Goal: Task Accomplishment & Management: Use online tool/utility

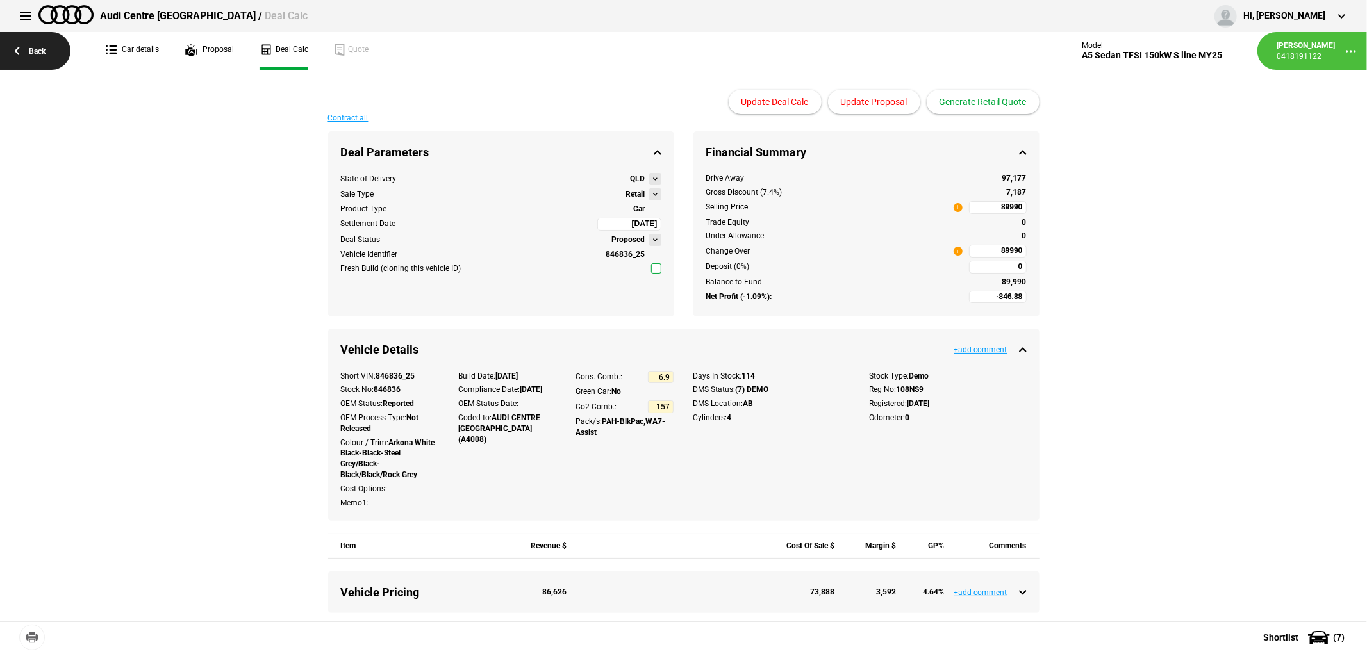
click at [41, 51] on link "Back" at bounding box center [35, 51] width 70 height 38
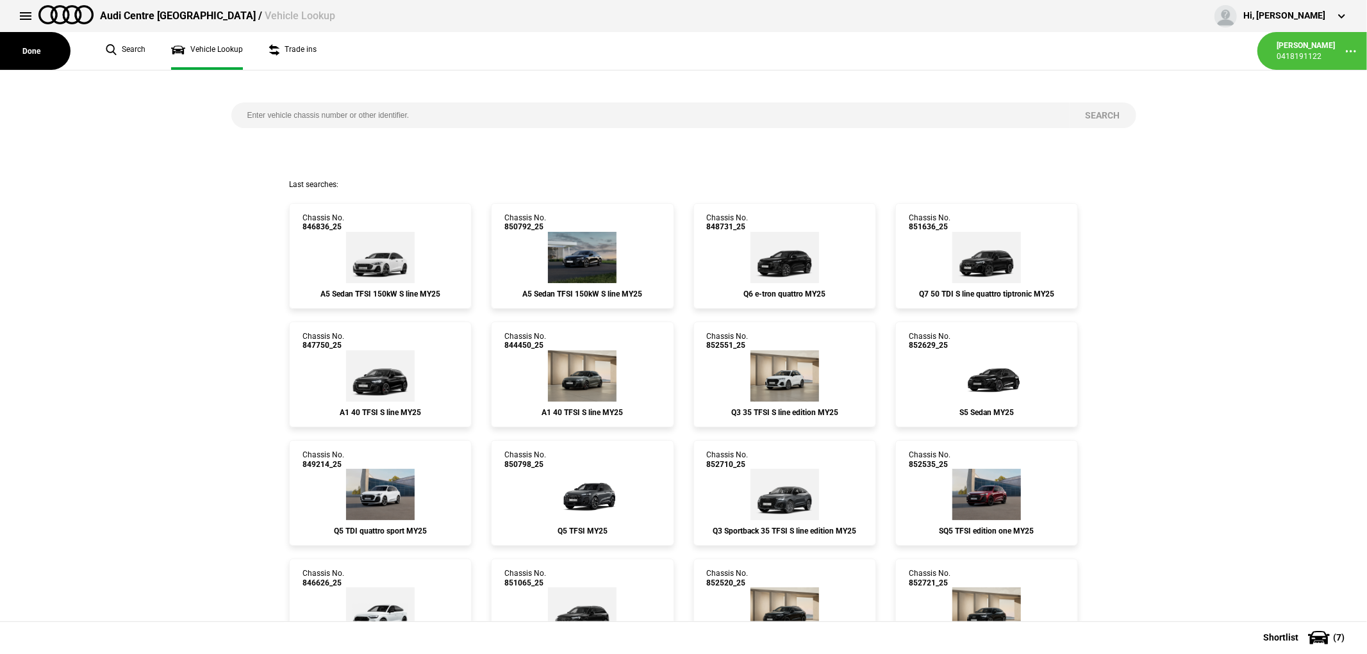
click at [393, 117] on input "search" at bounding box center [650, 116] width 838 height 26
type input "848037"
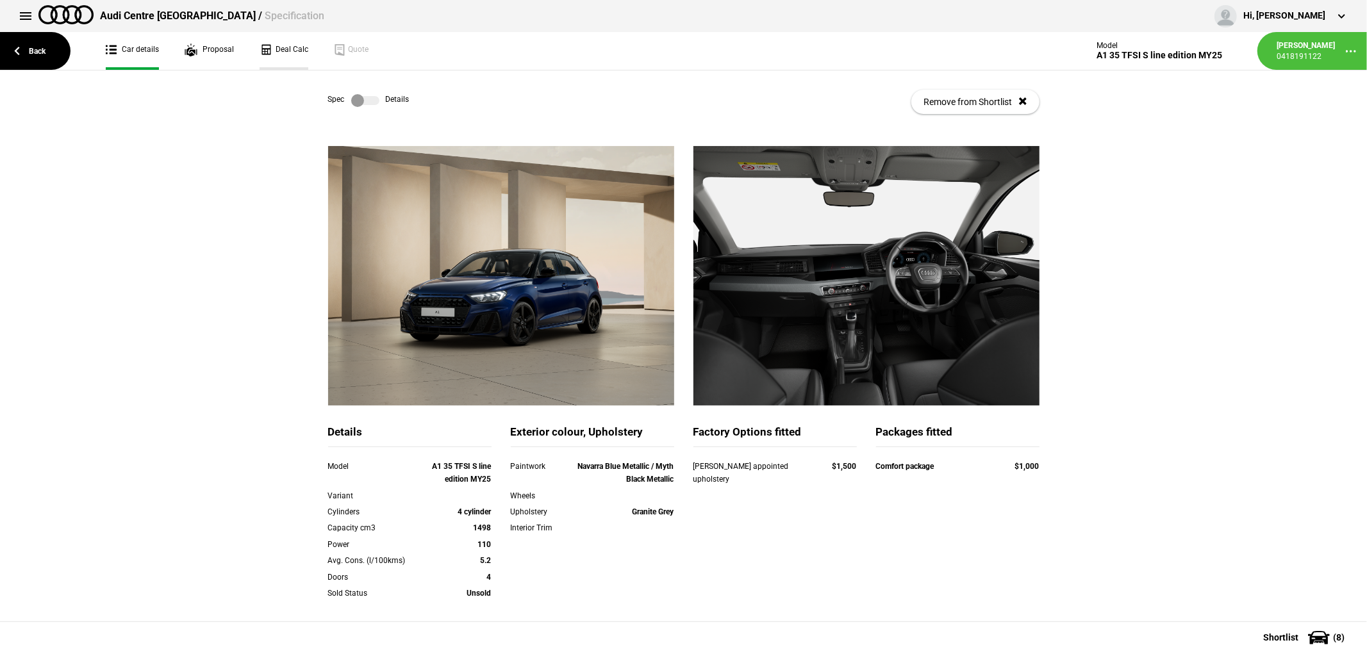
click at [281, 49] on link "Deal Calc" at bounding box center [284, 51] width 49 height 38
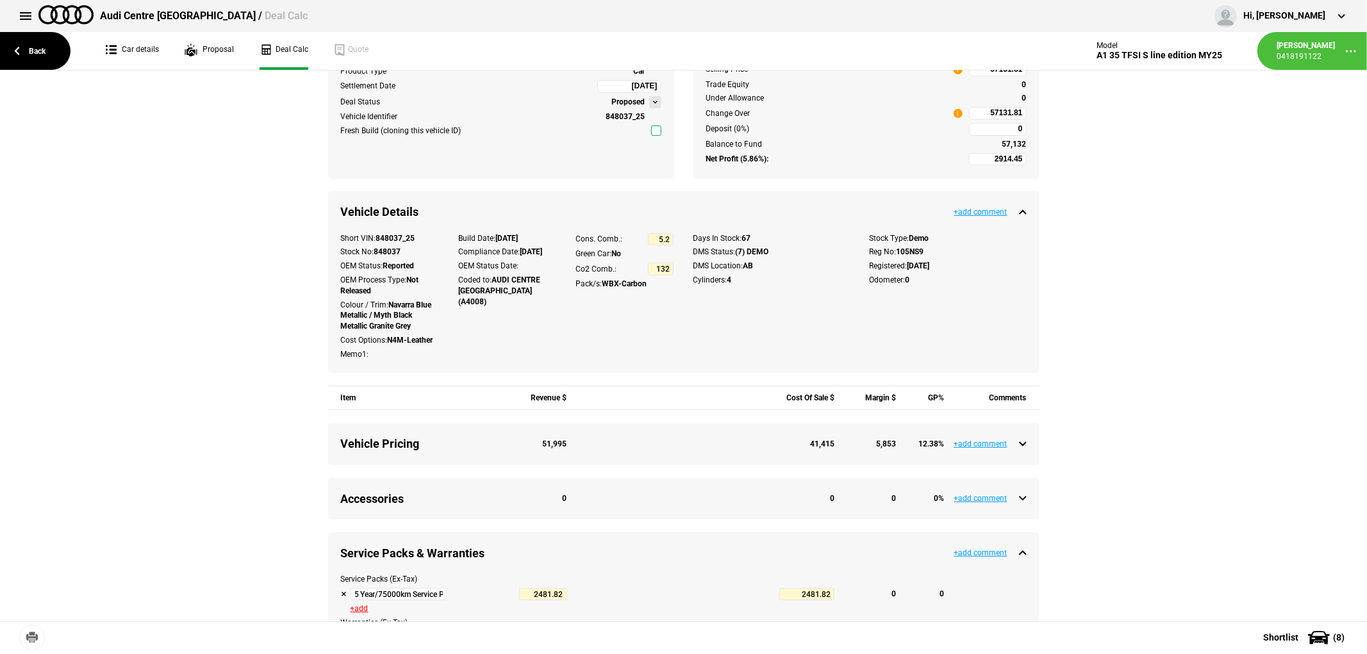
scroll to position [285, 0]
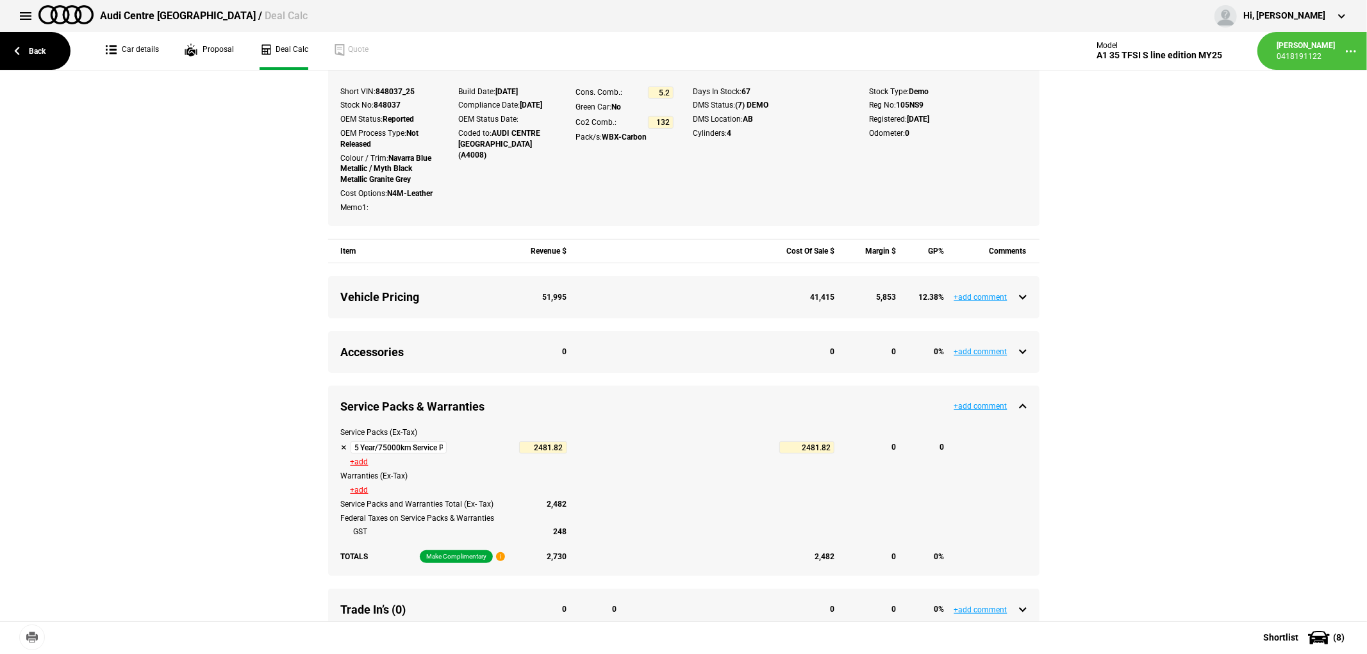
click at [341, 445] on button at bounding box center [344, 448] width 6 height 6
type input "5396.27"
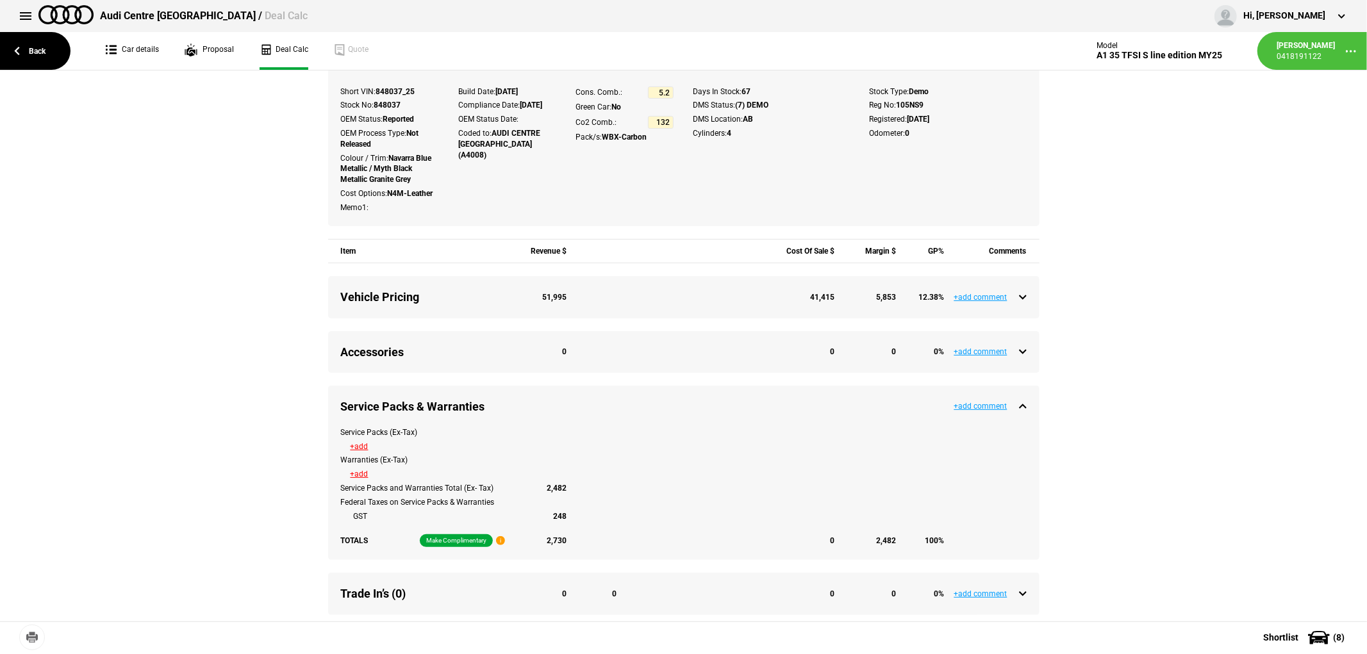
type input "54320.8"
type input "2914.45"
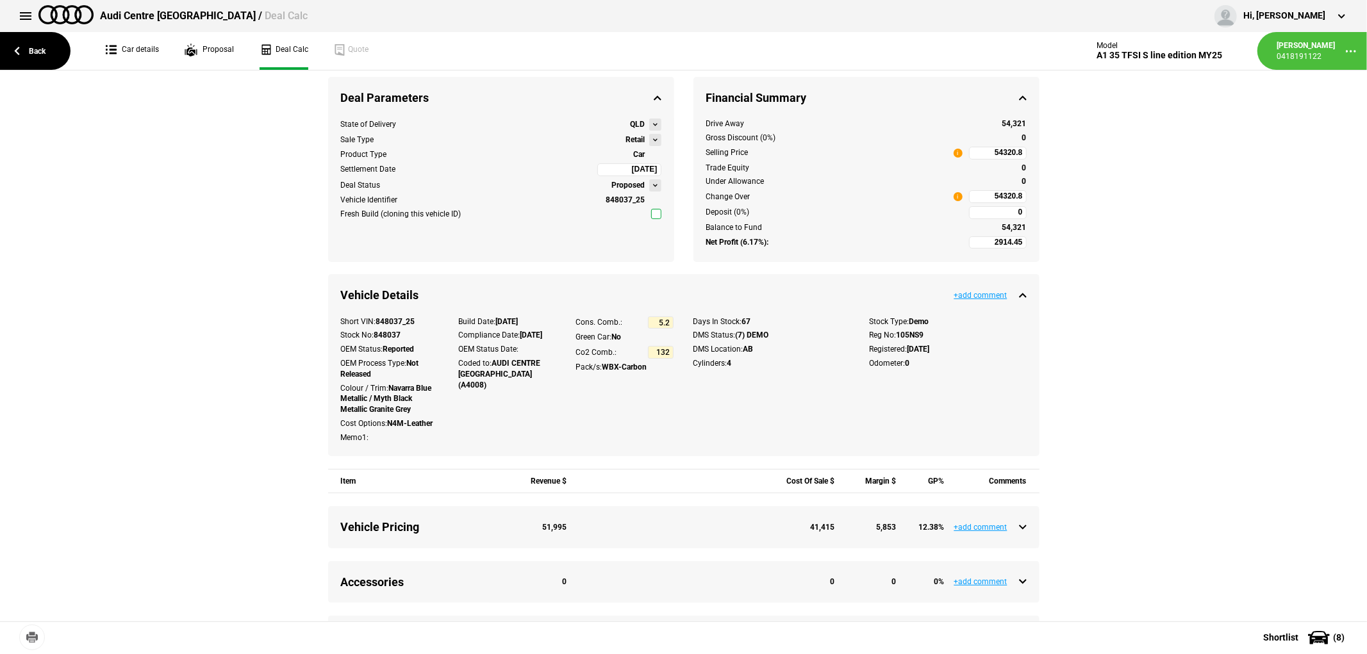
scroll to position [0, 0]
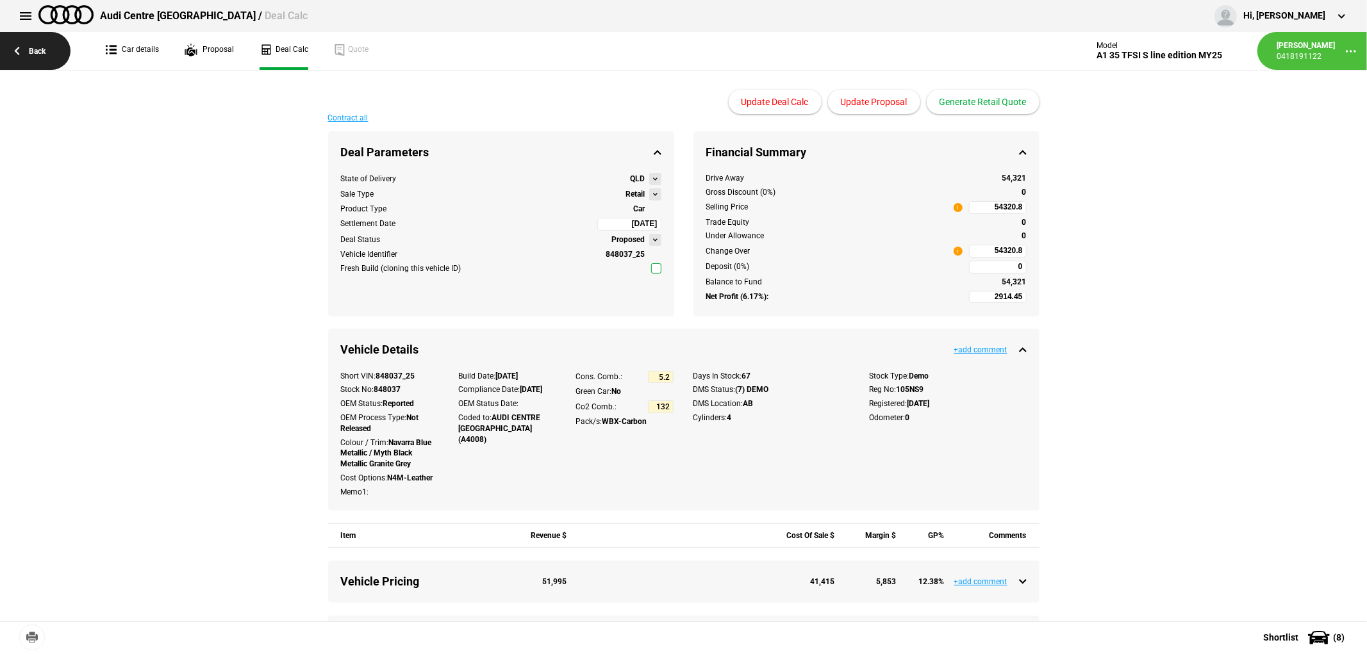
click at [35, 41] on link "Back" at bounding box center [35, 51] width 70 height 38
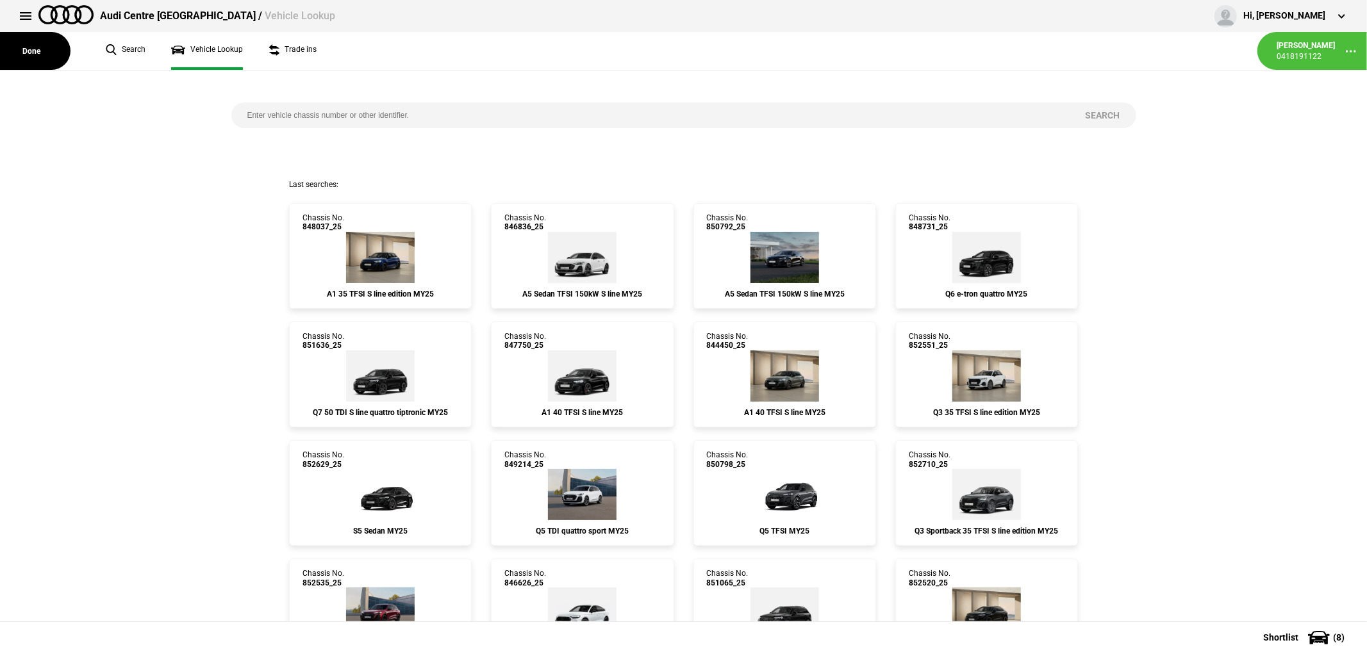
click at [298, 120] on input "search" at bounding box center [650, 116] width 838 height 26
type input "805946"
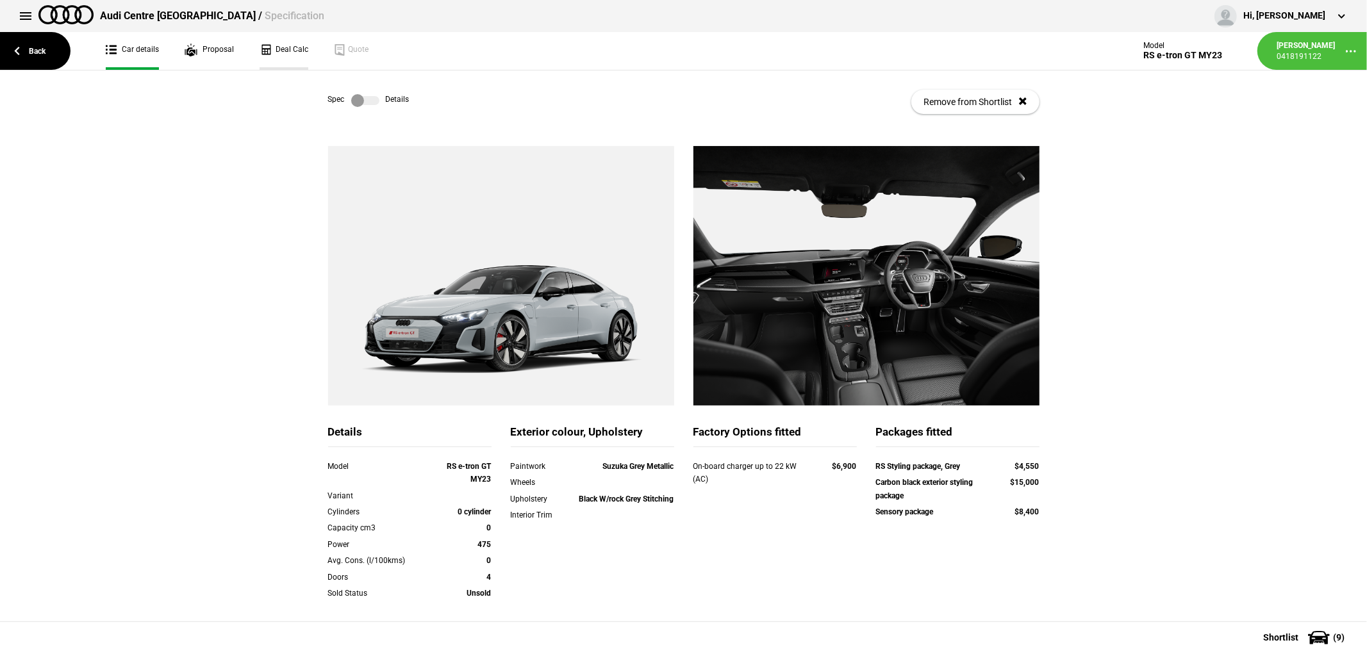
click at [285, 49] on link "Deal Calc" at bounding box center [284, 51] width 49 height 38
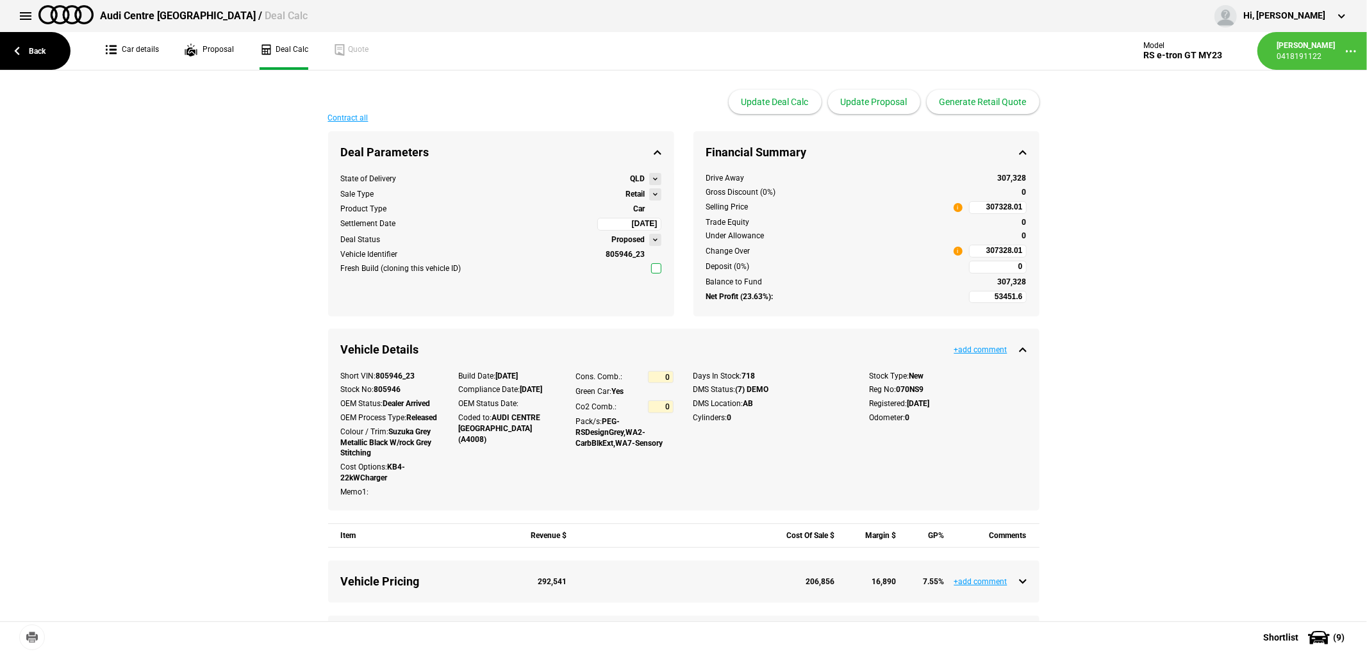
click at [969, 251] on input "307328.01" at bounding box center [998, 251] width 58 height 13
type input "307328.01"
type input "-28602.95"
type input "189990"
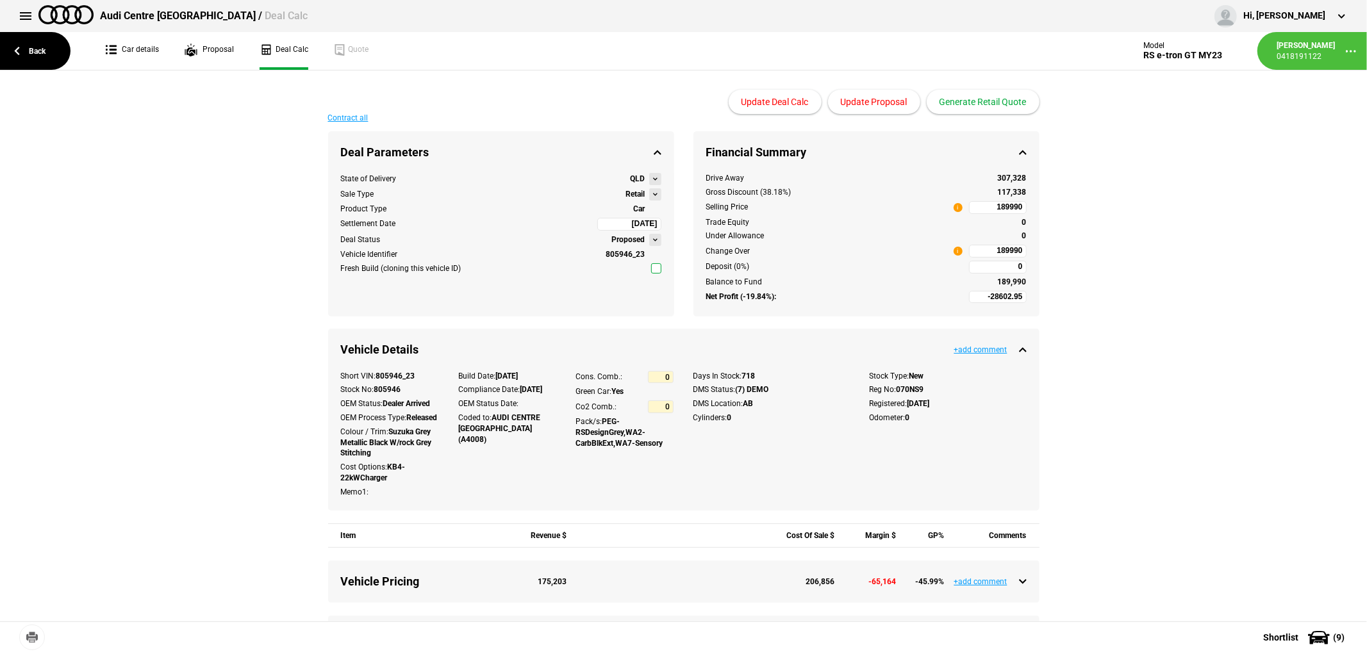
scroll to position [356, 0]
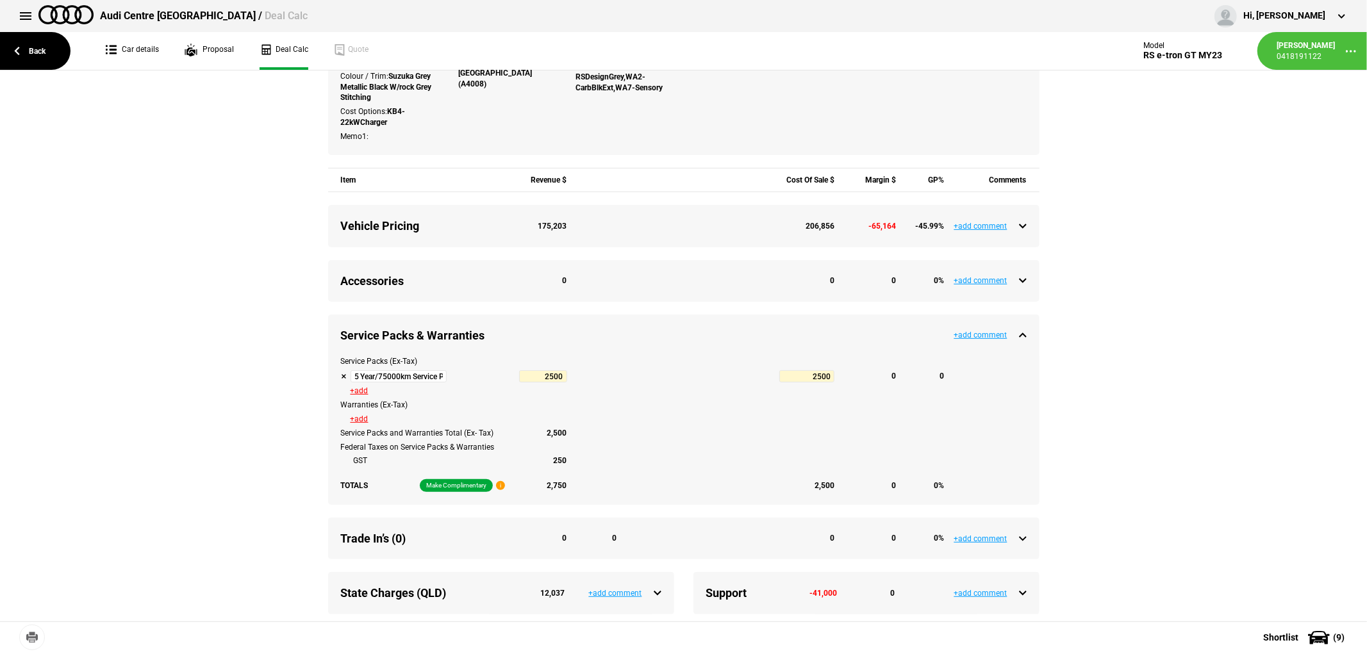
click at [341, 380] on button at bounding box center [344, 377] width 6 height 6
type input "-26102.95"
type input "187132"
type input "-28602.95"
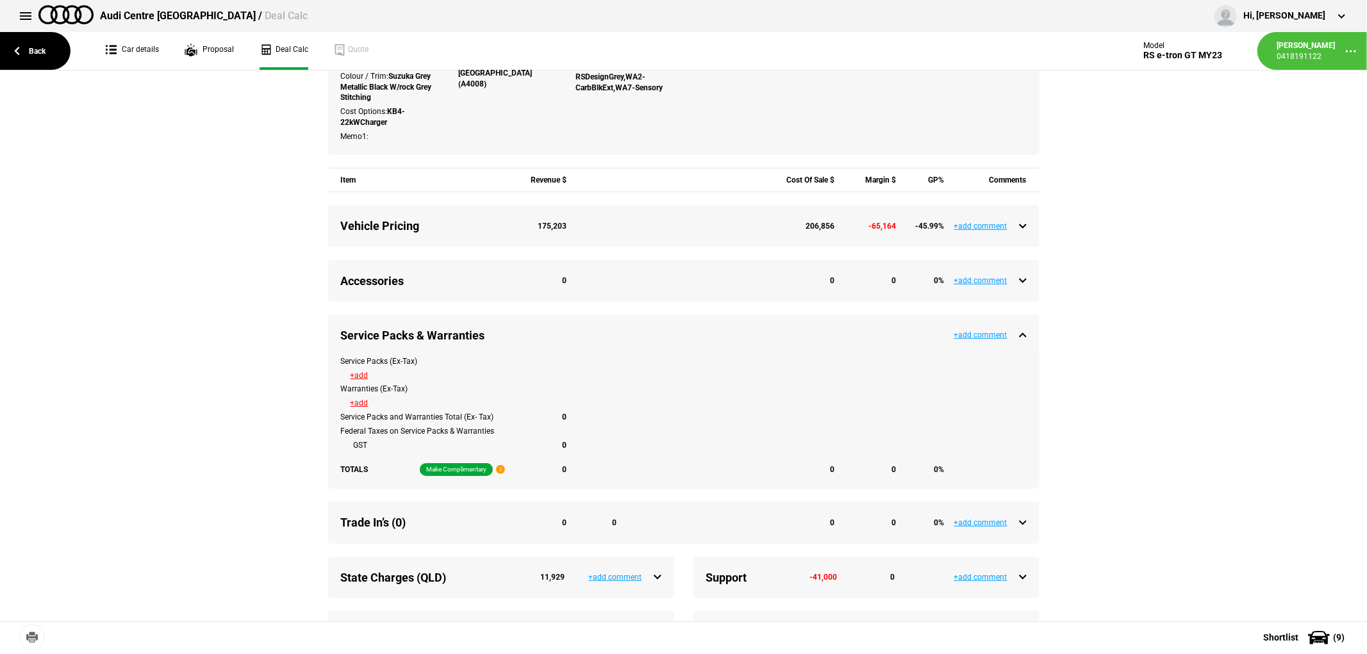
scroll to position [0, 0]
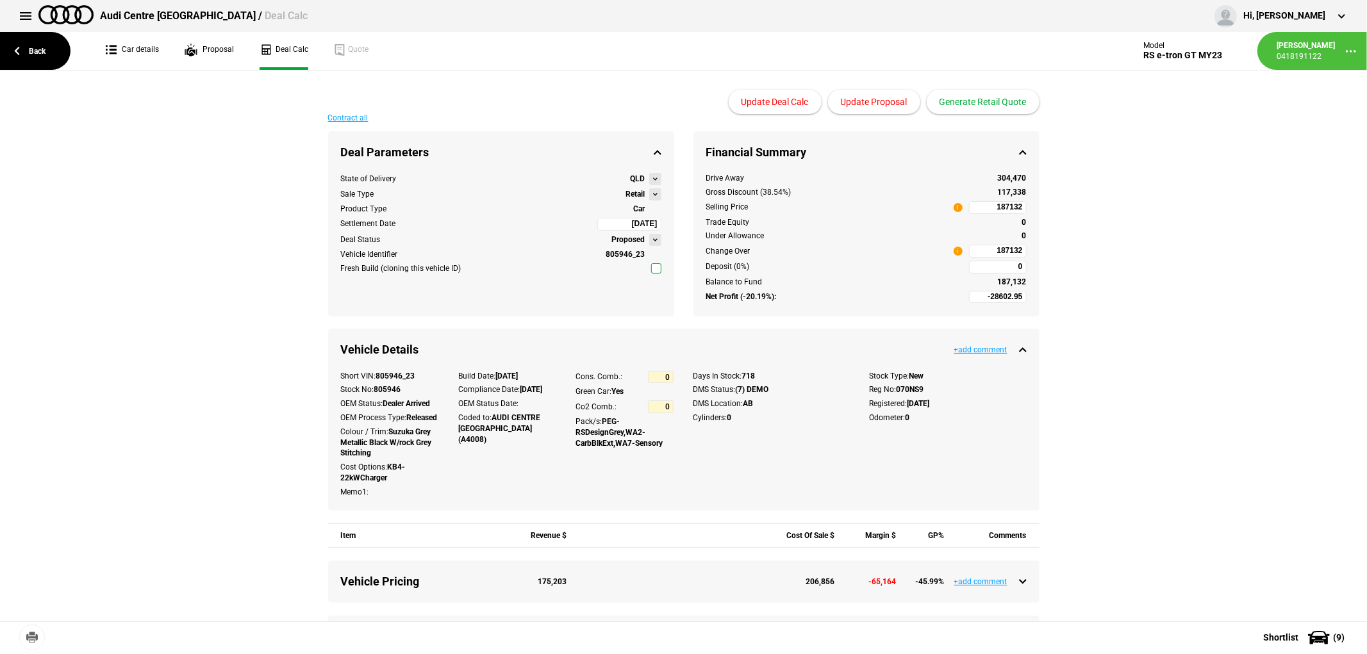
click at [985, 251] on input "187132" at bounding box center [998, 251] width 58 height 13
type input "187132"
type input "-26604.35"
type input "189990"
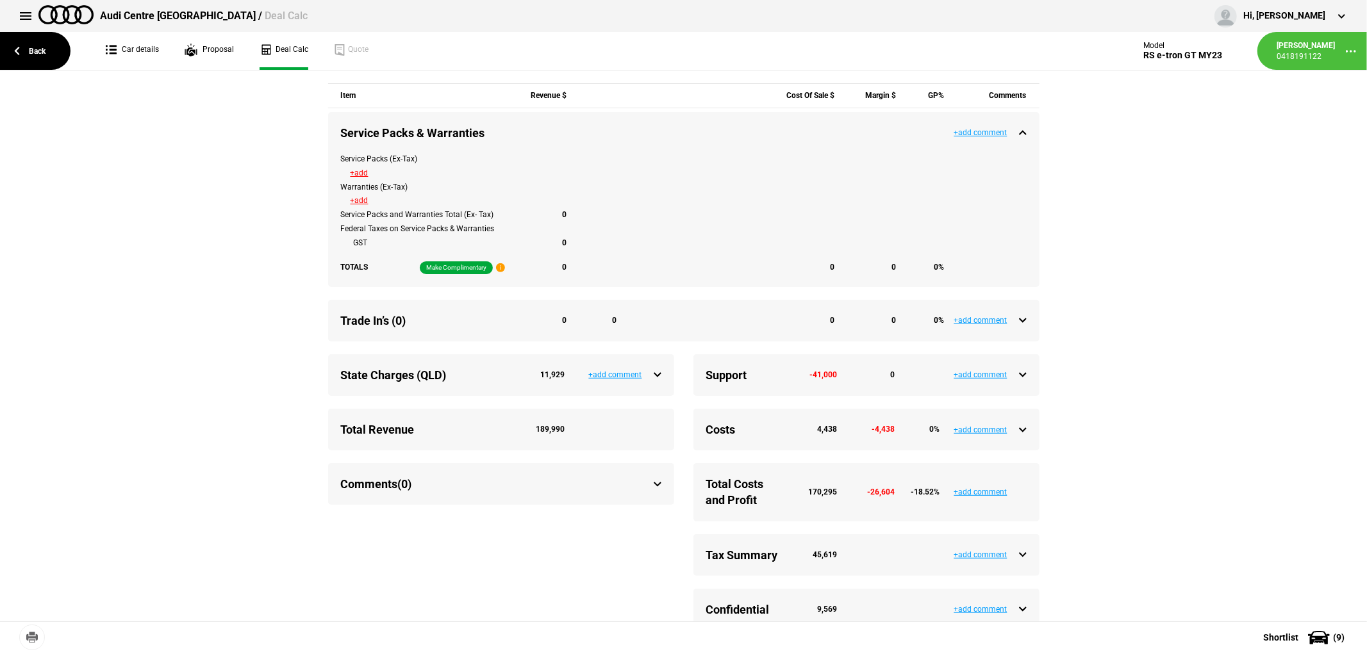
scroll to position [598, 0]
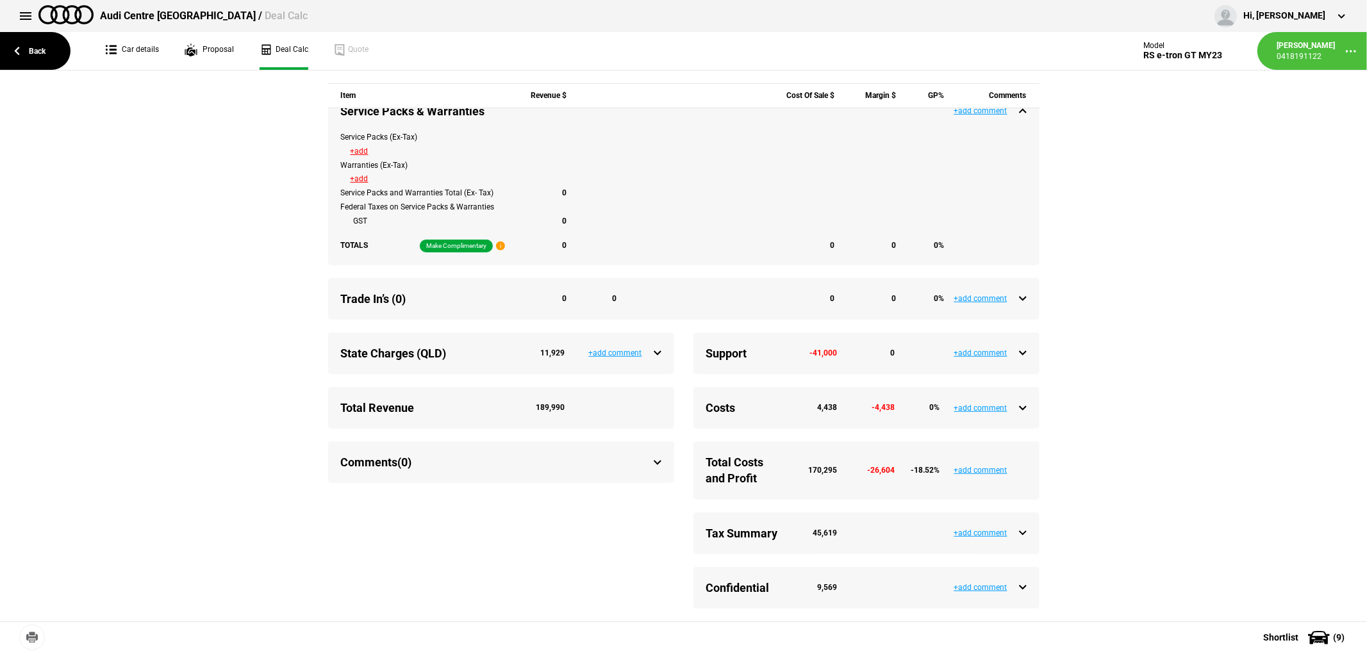
click at [658, 349] on div "State Charges (QLD) 11,929 +add comment" at bounding box center [501, 354] width 346 height 42
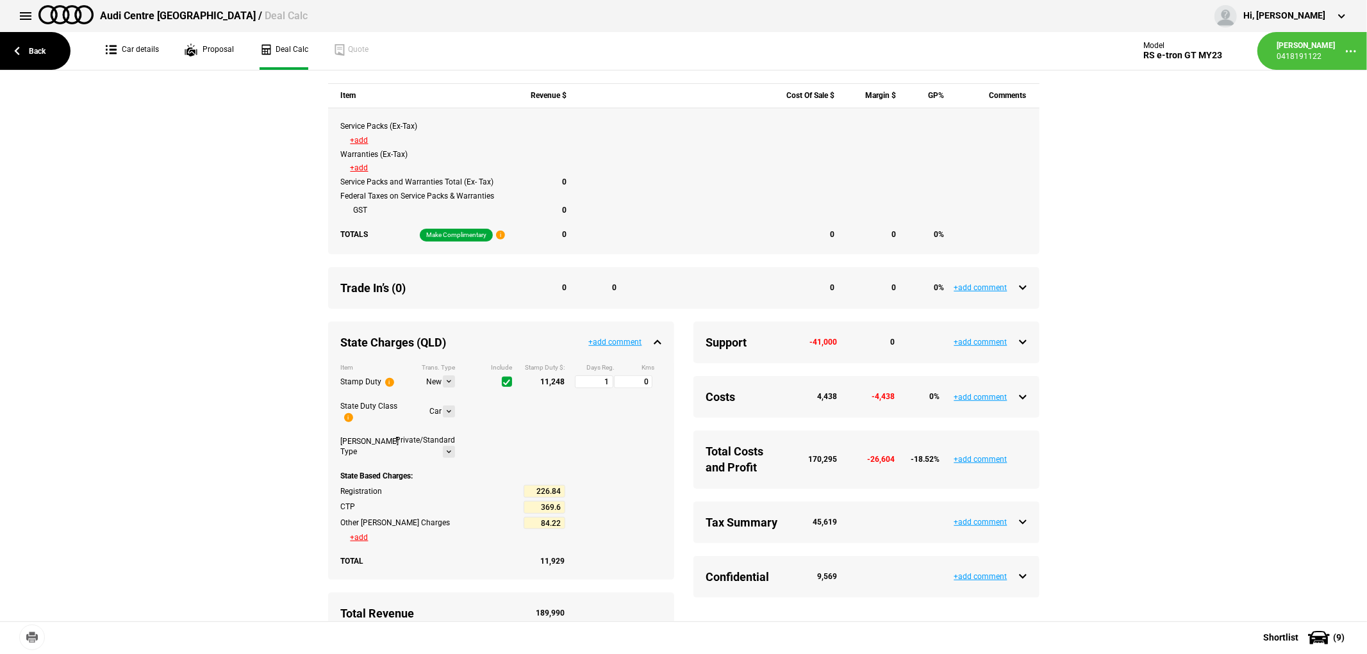
click at [650, 351] on div "State Charges (QLD) 11,929" at bounding box center [501, 343] width 320 height 16
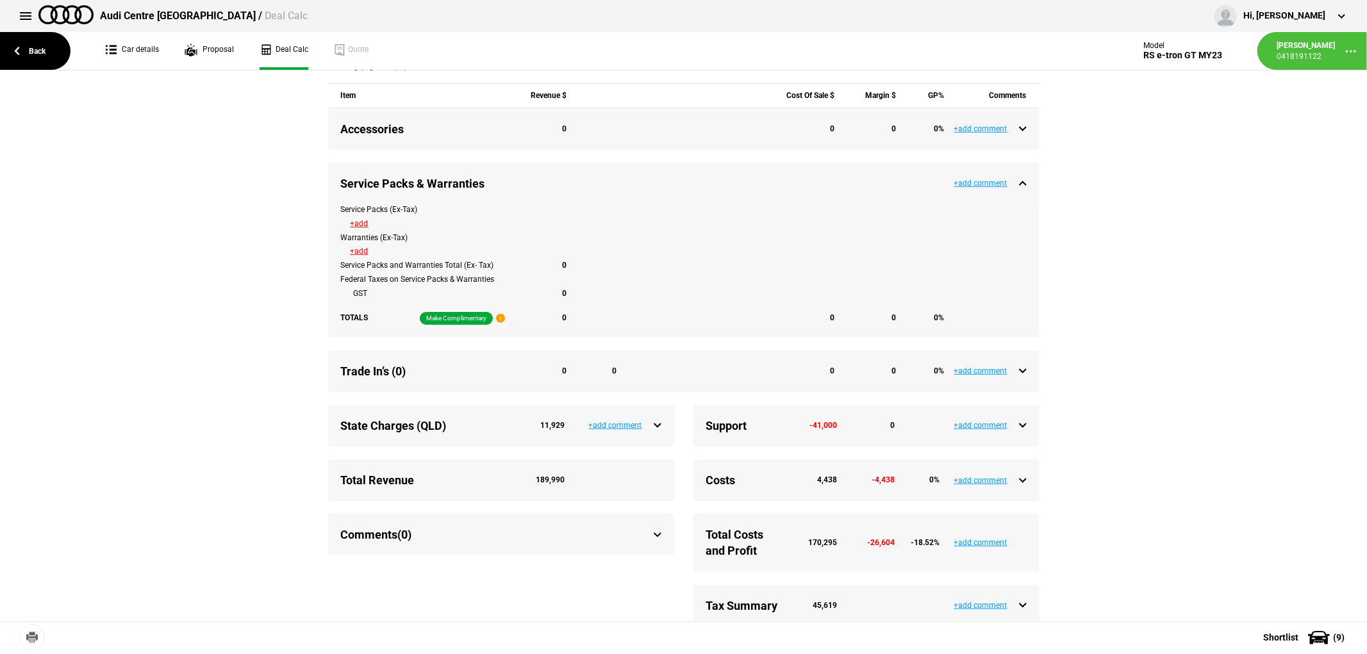
scroll to position [385, 0]
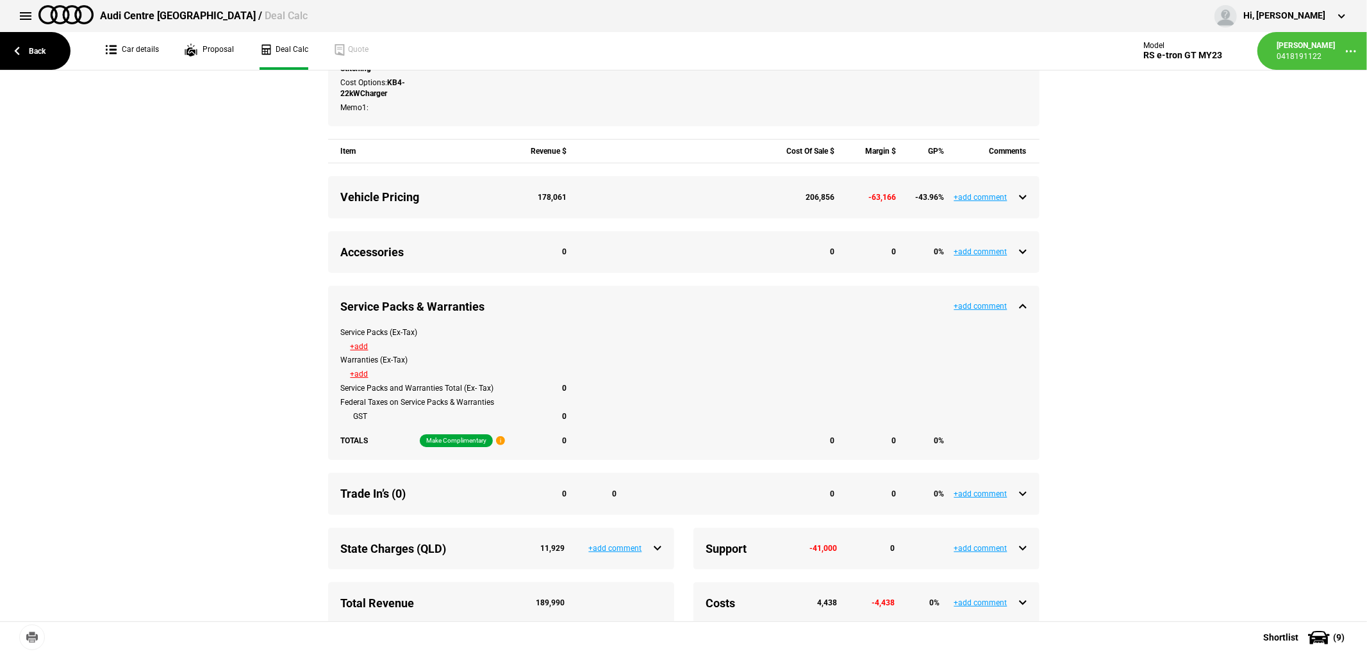
click at [1017, 205] on div "Vehicle Pricing 178,061 206,856 -63,166 -43.96 %" at bounding box center [684, 197] width 686 height 16
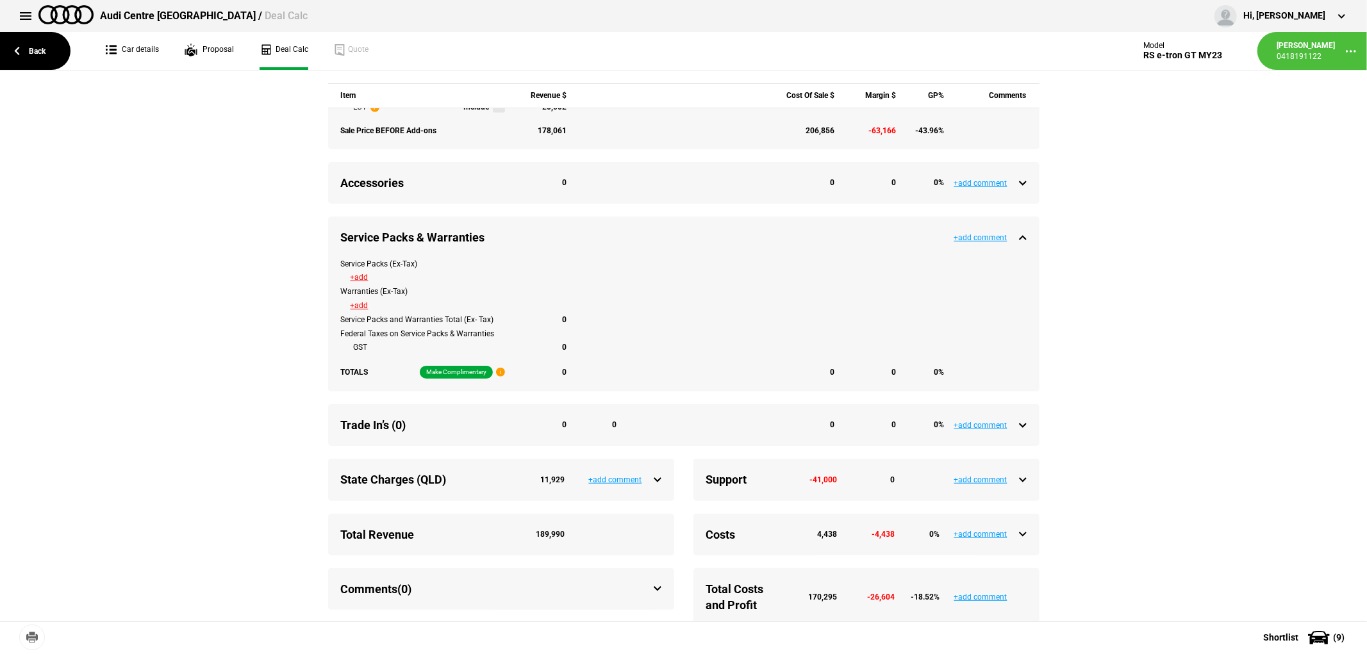
scroll to position [669, 0]
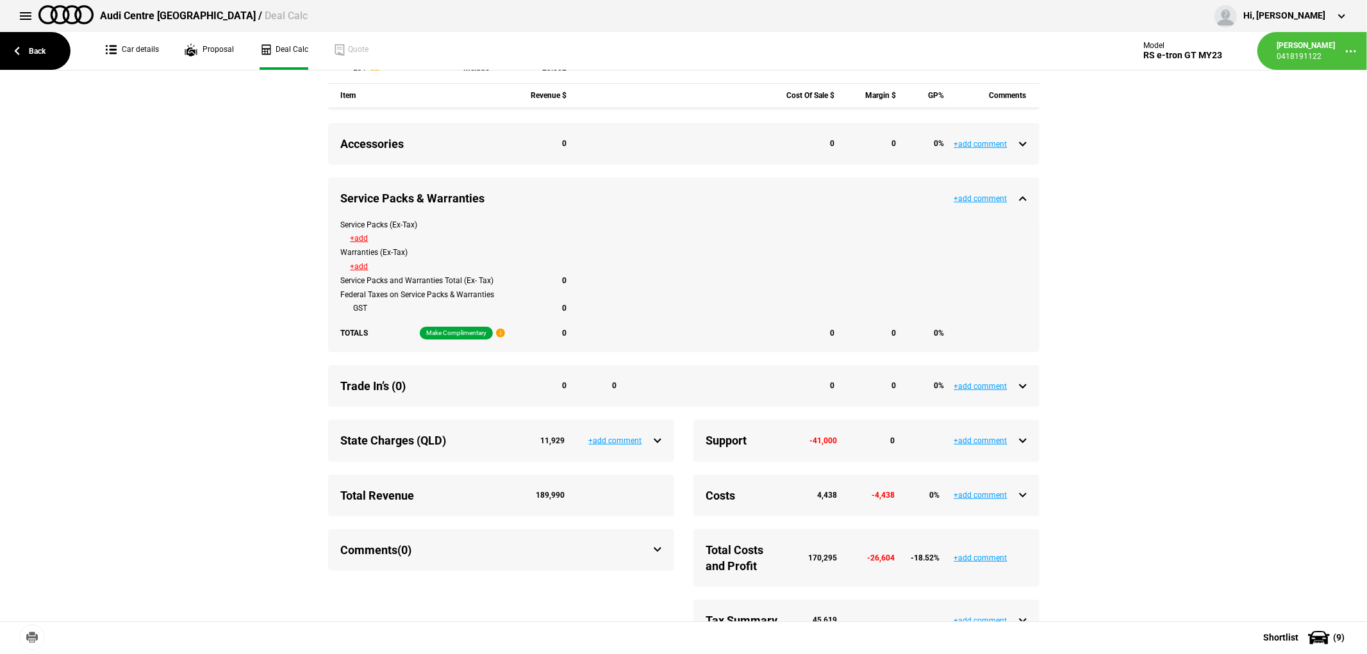
click at [654, 447] on div "State Charges (QLD) 11,929" at bounding box center [501, 441] width 320 height 16
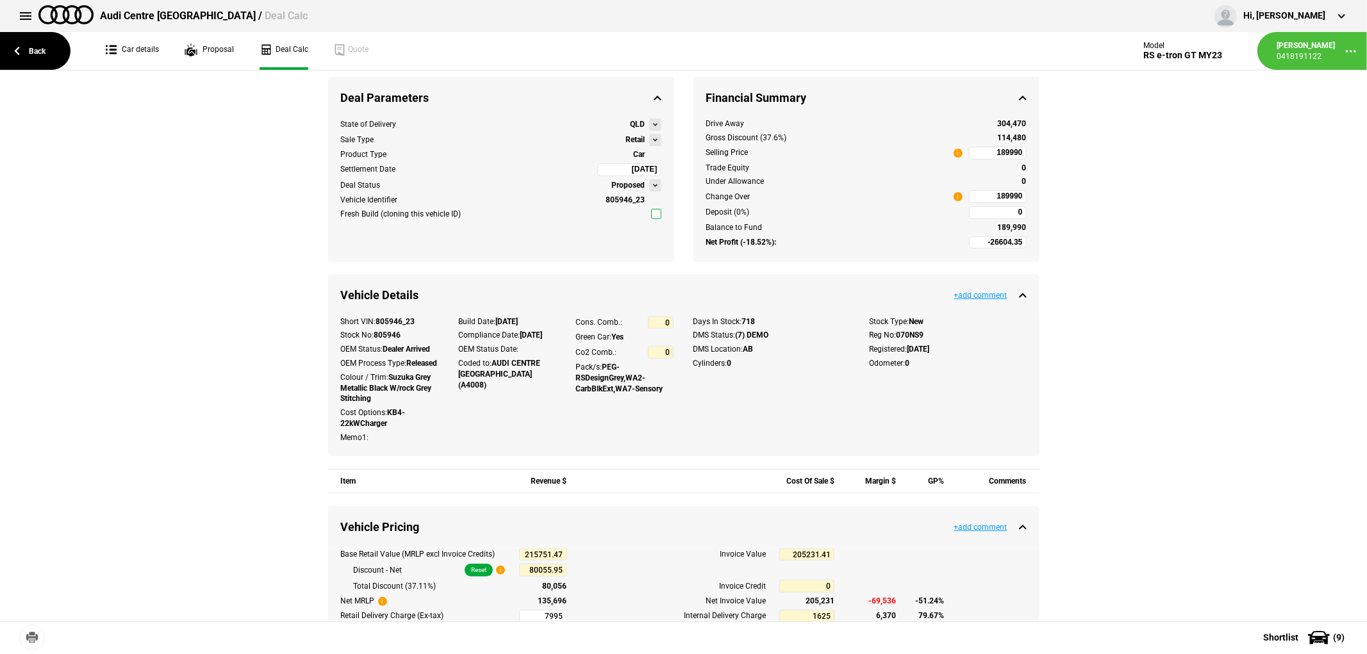
scroll to position [0, 0]
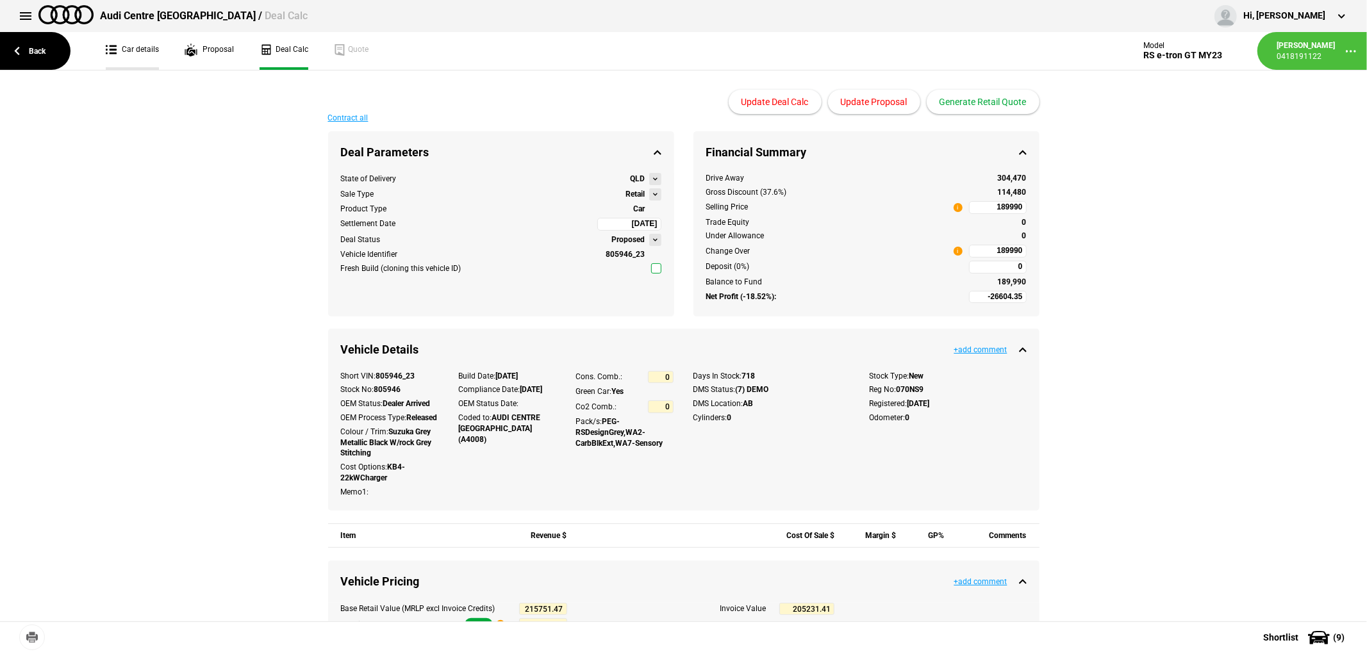
click at [150, 45] on link "Car details" at bounding box center [132, 51] width 53 height 38
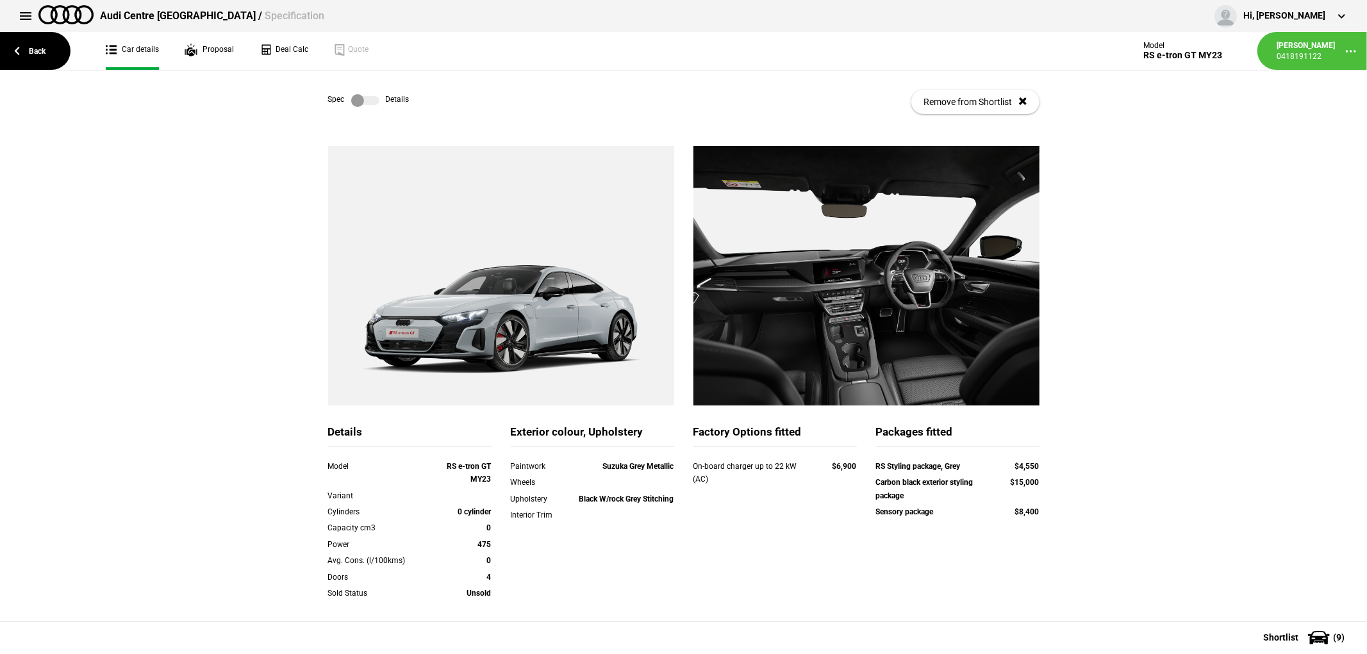
click at [361, 94] on label at bounding box center [365, 100] width 28 height 13
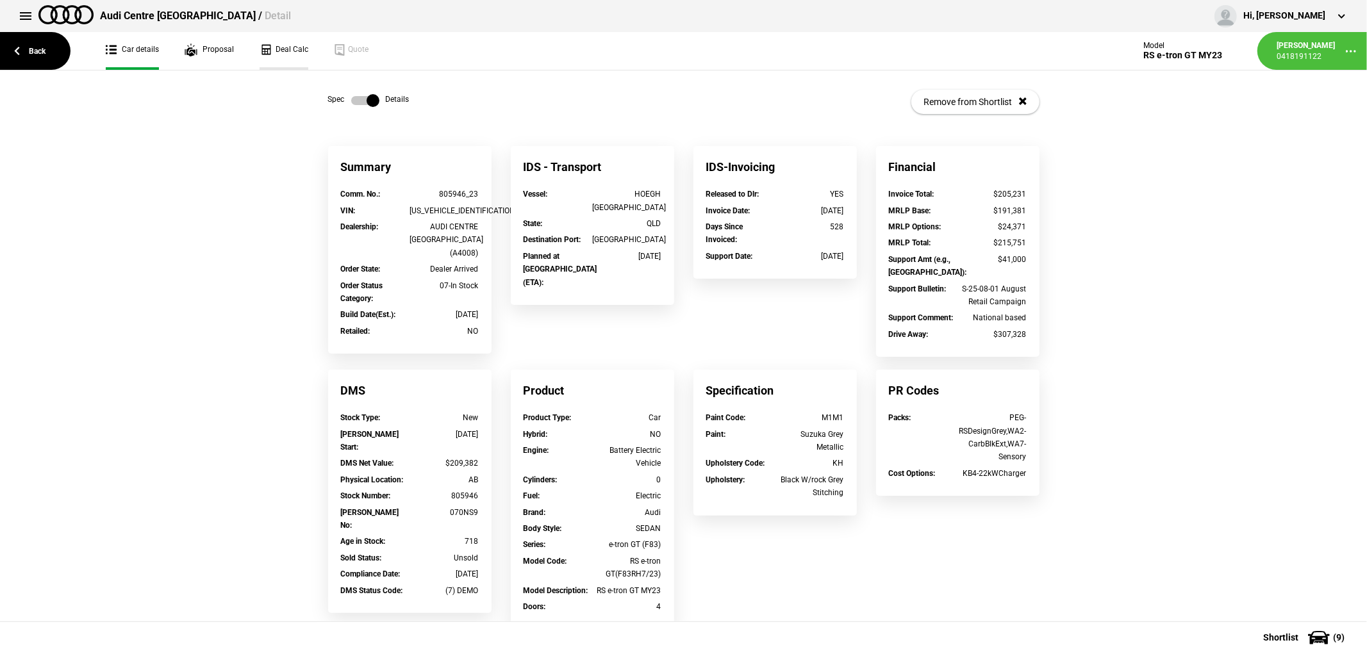
click at [280, 53] on link "Deal Calc" at bounding box center [284, 51] width 49 height 38
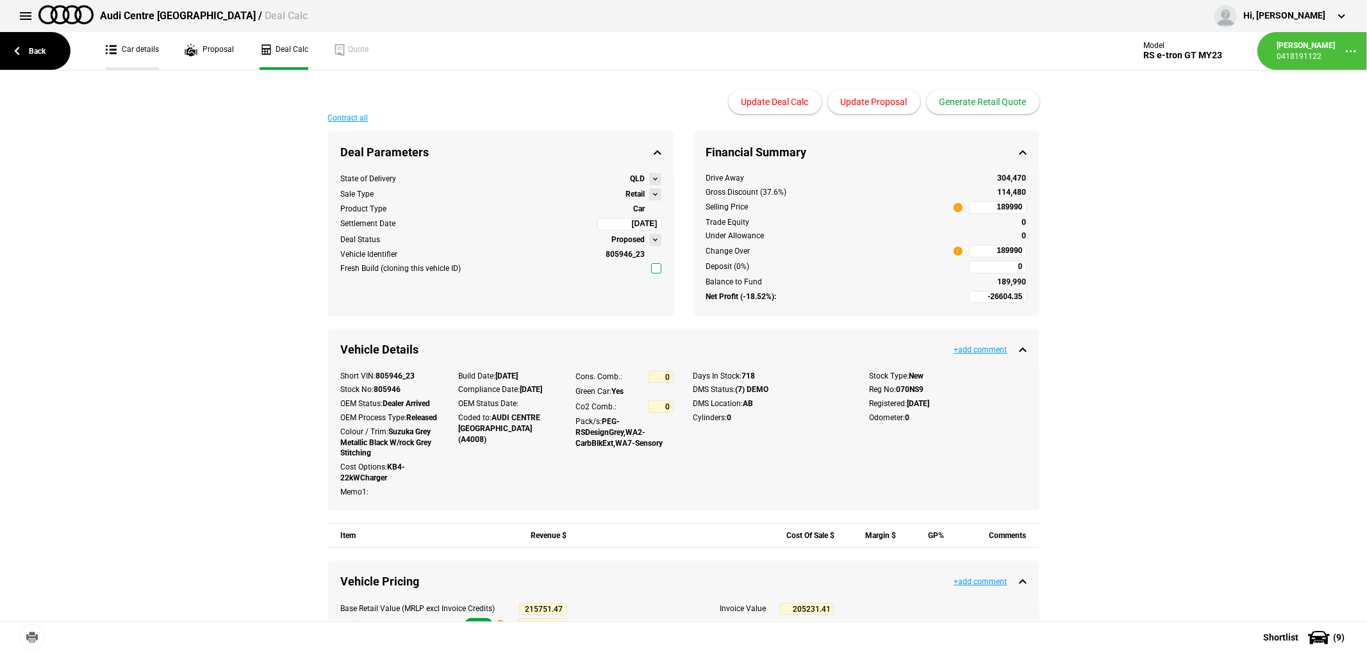
click at [124, 39] on link "Car details" at bounding box center [132, 51] width 53 height 38
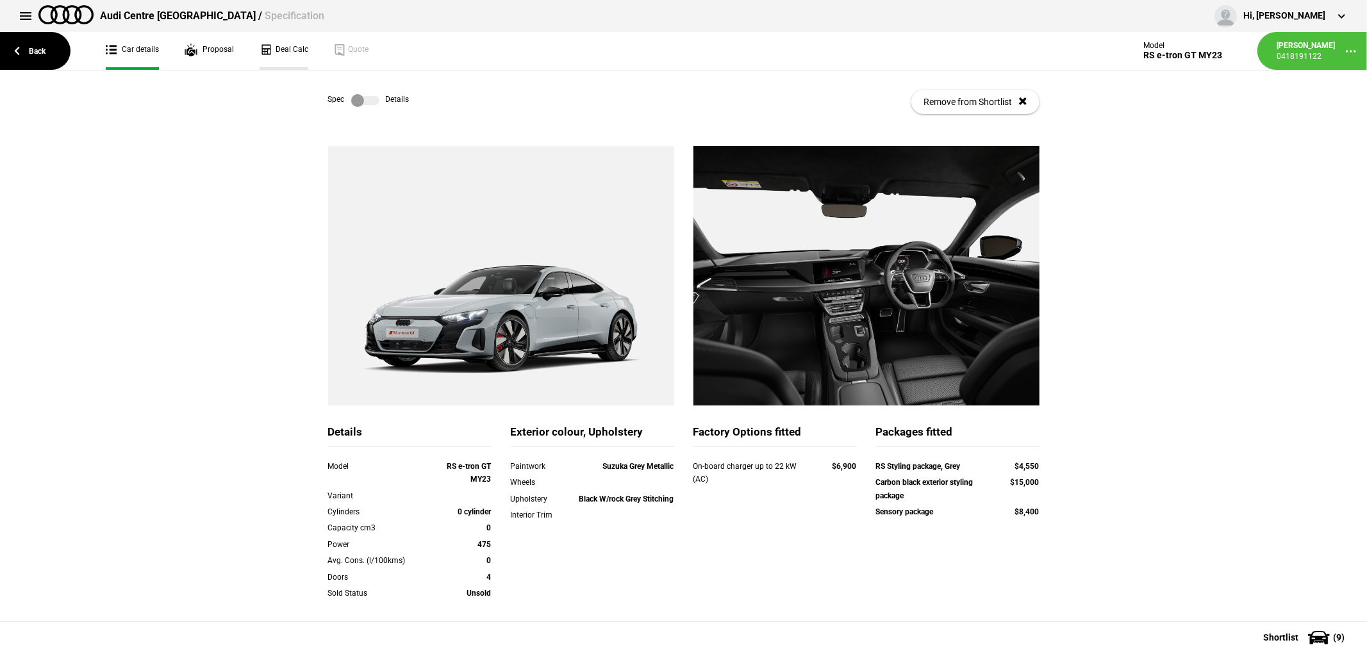
click at [286, 49] on link "Deal Calc" at bounding box center [284, 51] width 49 height 38
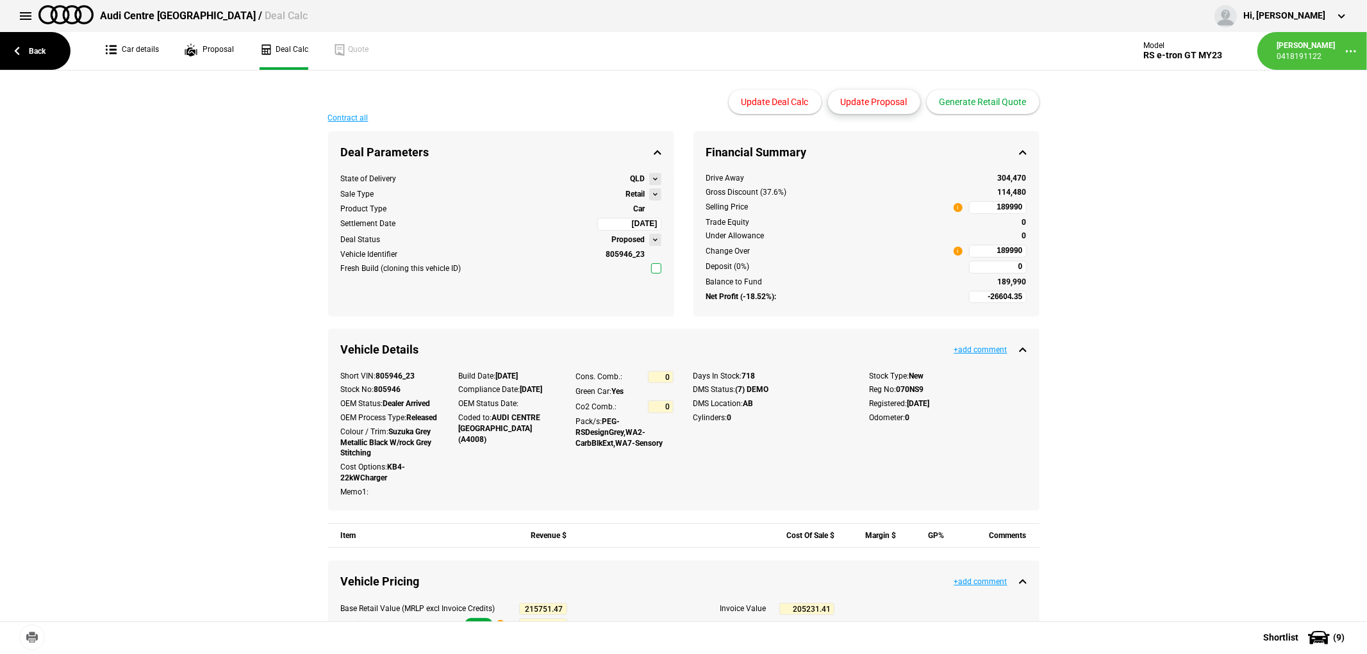
click at [870, 99] on button "Update Proposal" at bounding box center [874, 102] width 92 height 24
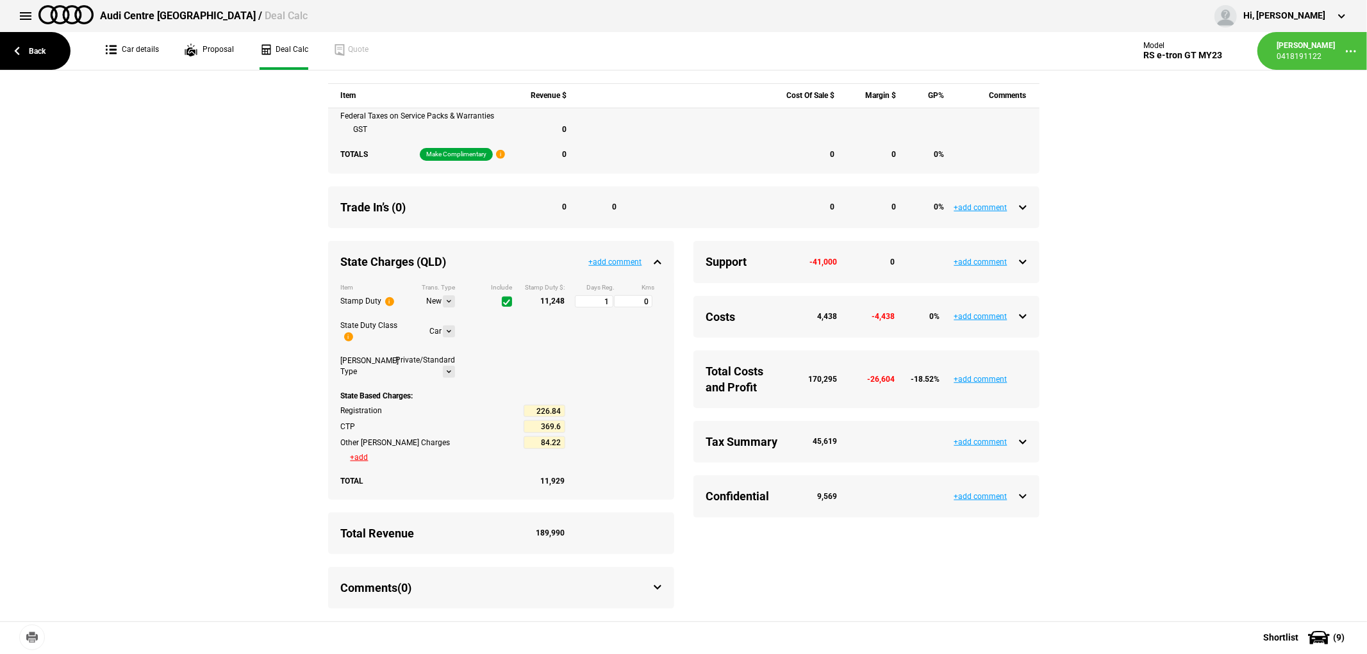
scroll to position [859, 0]
click at [1022, 441] on div "Tax Summary 45,619 +add comment" at bounding box center [866, 442] width 346 height 42
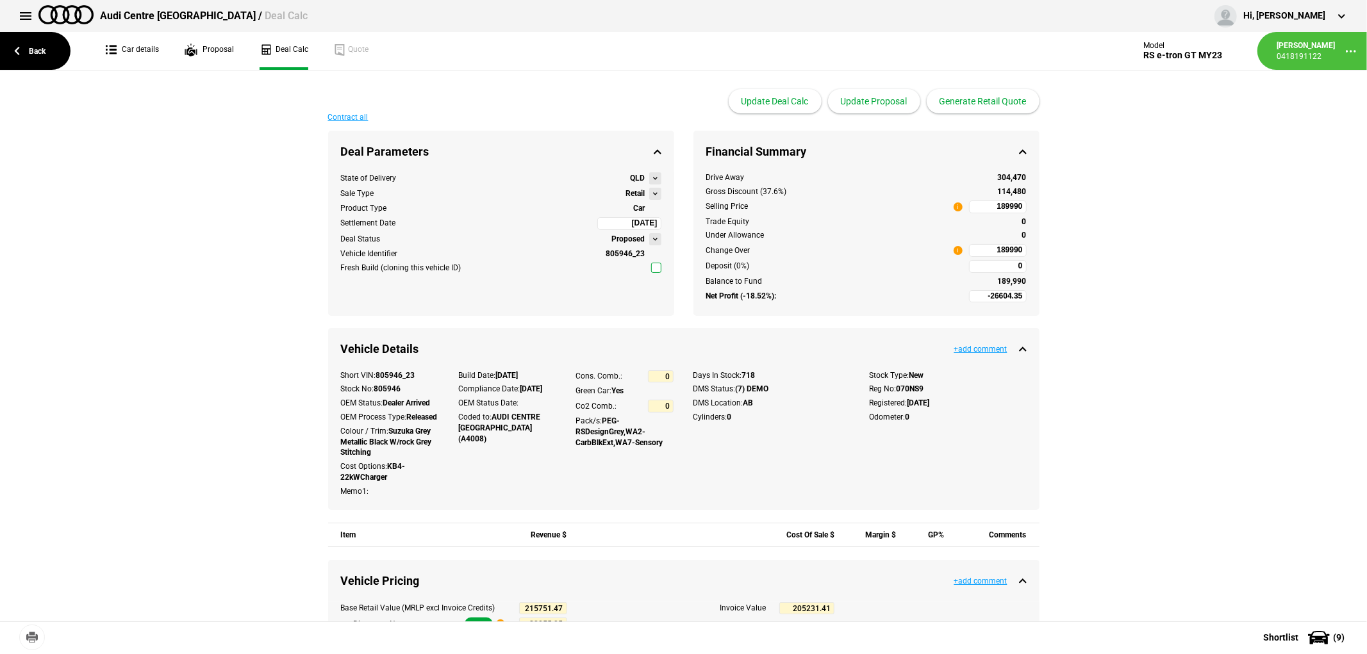
scroll to position [0, 0]
click at [979, 252] on input "189990" at bounding box center [998, 251] width 58 height 13
type input "189990"
type input "50325.72"
type input "3125.88"
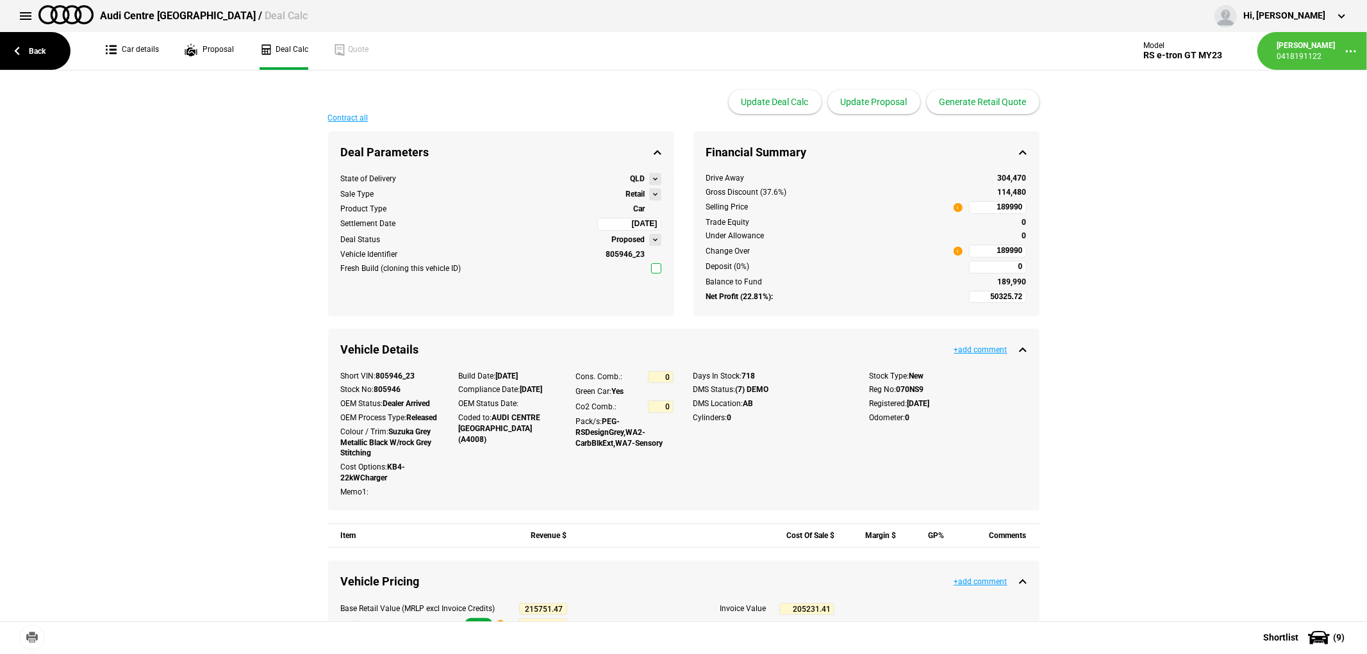
type input "300000"
click at [872, 100] on button "Update Proposal" at bounding box center [874, 102] width 92 height 24
click at [985, 251] on input "300000" at bounding box center [998, 251] width 58 height 13
type input "300000"
type input "-26604.35"
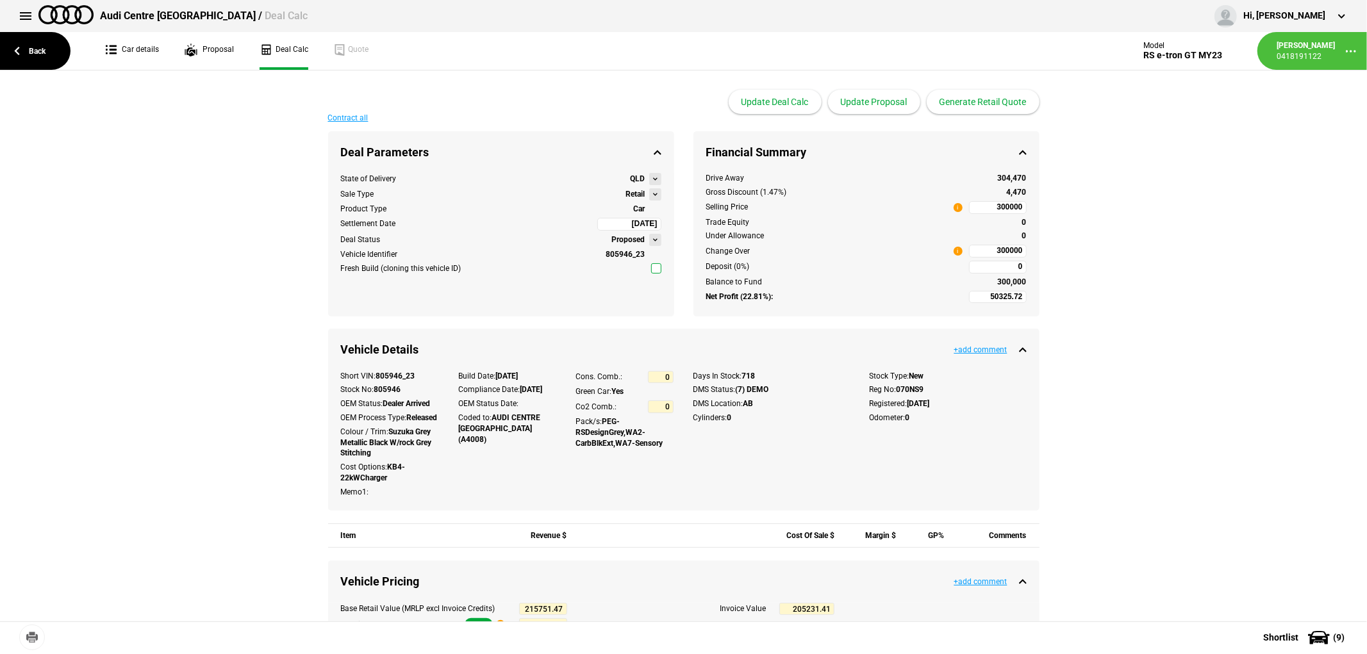
type input "80055.95"
type input "189990"
